Goal: Find specific page/section: Find specific page/section

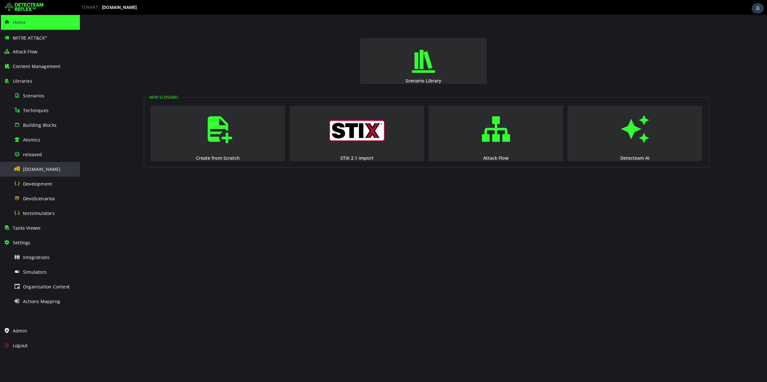
click at [50, 173] on div "[DOMAIN_NAME]" at bounding box center [45, 169] width 62 height 14
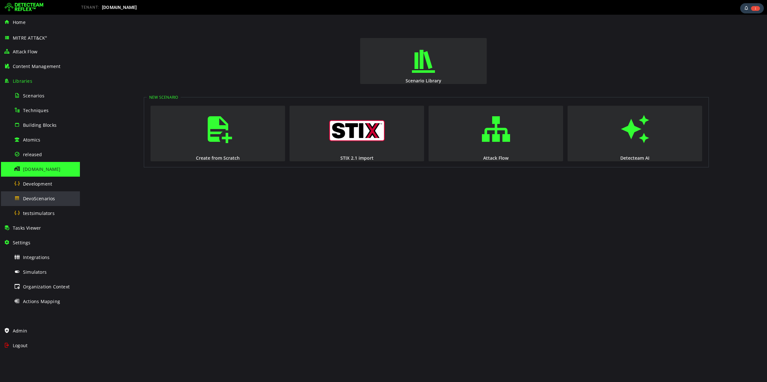
click at [46, 194] on div "DevoScenarios" at bounding box center [45, 198] width 62 height 14
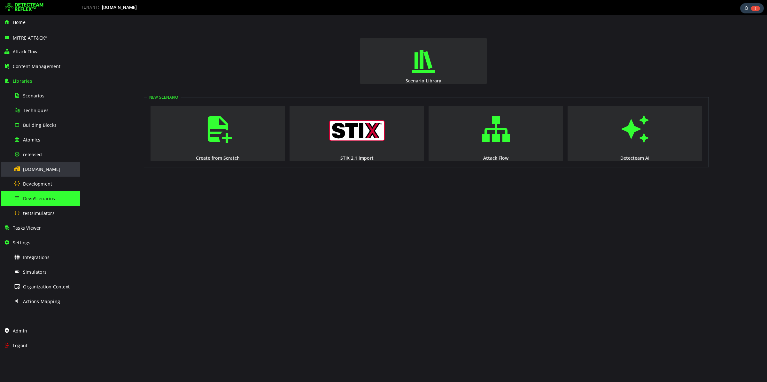
click at [43, 174] on div "[DOMAIN_NAME]" at bounding box center [45, 169] width 62 height 14
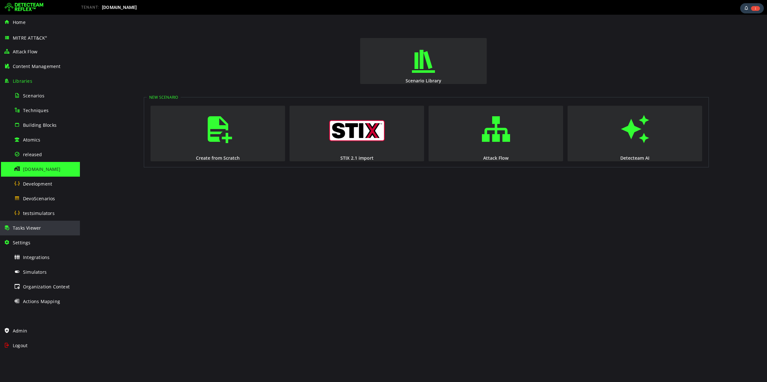
click at [39, 227] on span "Tasks Viewer" at bounding box center [27, 228] width 28 height 6
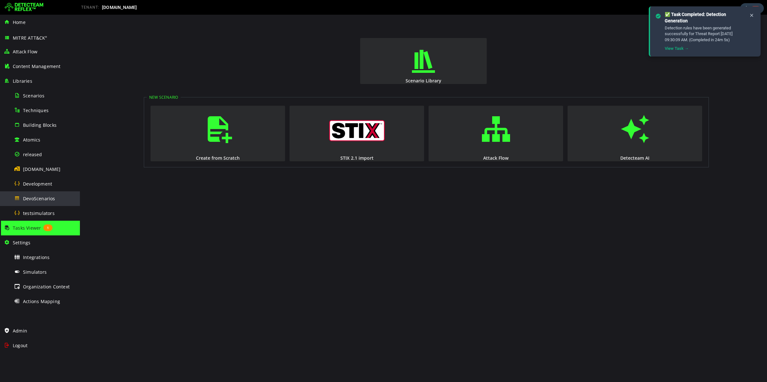
click at [57, 200] on div "DevoScenarios" at bounding box center [45, 198] width 62 height 14
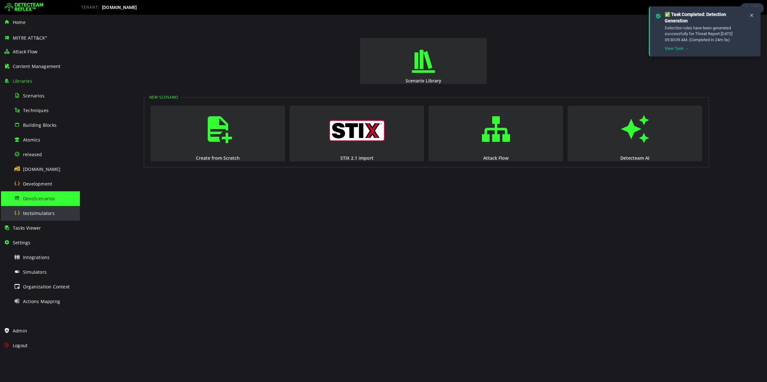
click at [45, 210] on div "testsimulators" at bounding box center [45, 213] width 62 height 14
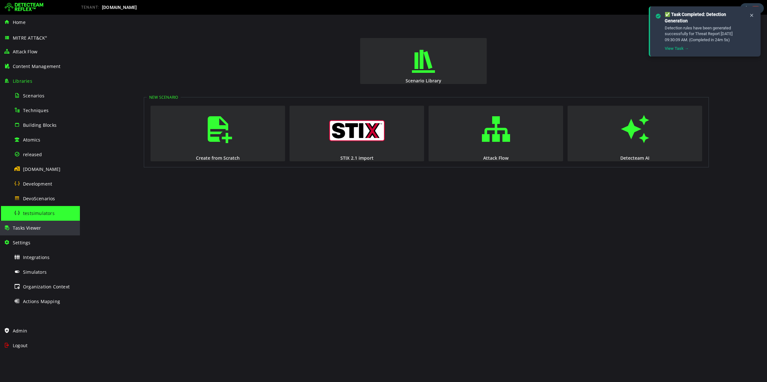
click at [37, 229] on span "Tasks Viewer" at bounding box center [27, 228] width 28 height 6
